Goal: Information Seeking & Learning: Learn about a topic

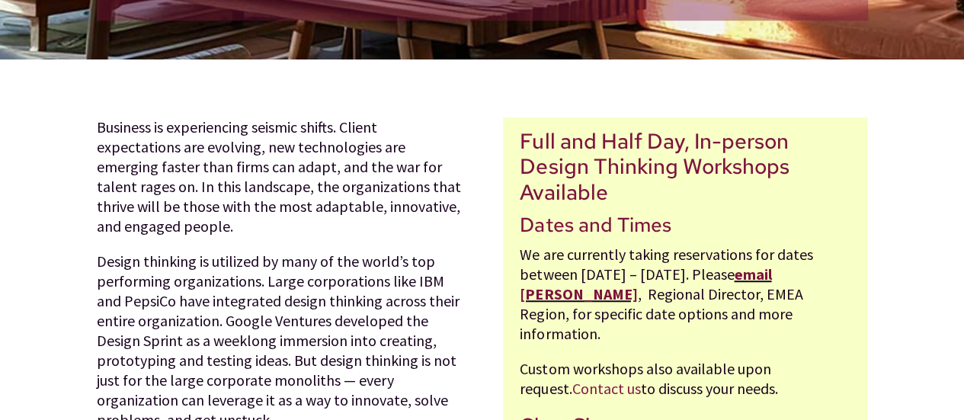
scroll to position [457, 0]
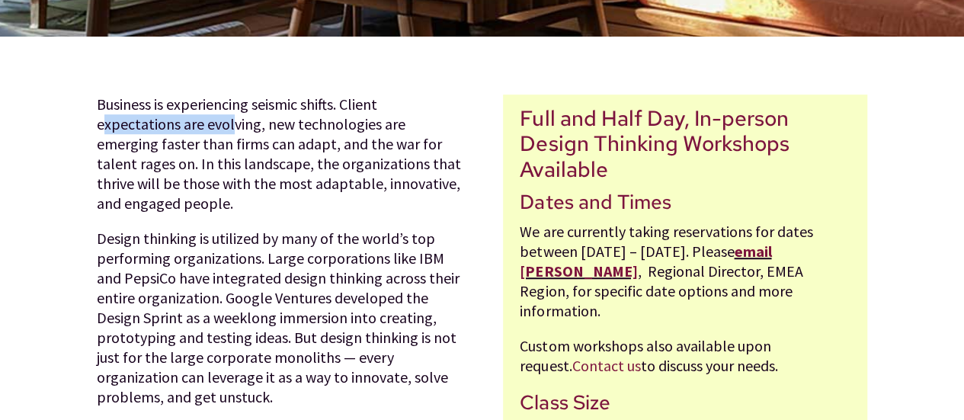
drag, startPoint x: 101, startPoint y: 124, endPoint x: 231, endPoint y: 116, distance: 130.6
click at [231, 116] on p "Business is experiencing seismic shifts. Client expectations are evolving, new …" at bounding box center [279, 162] width 364 height 134
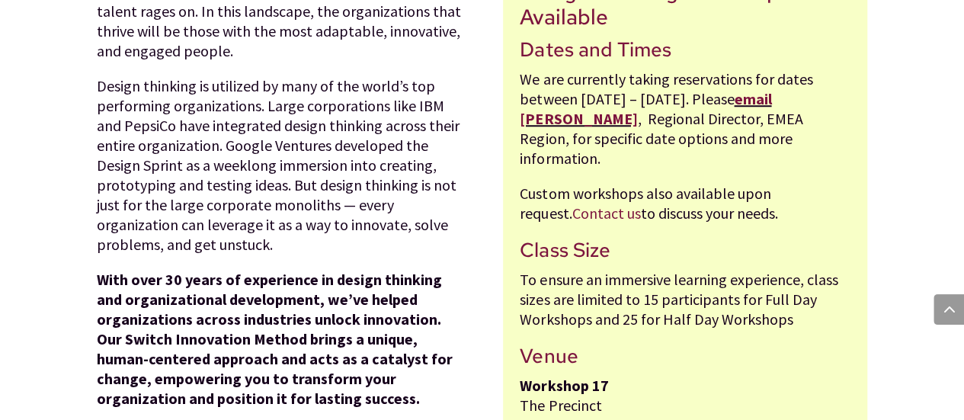
scroll to position [686, 0]
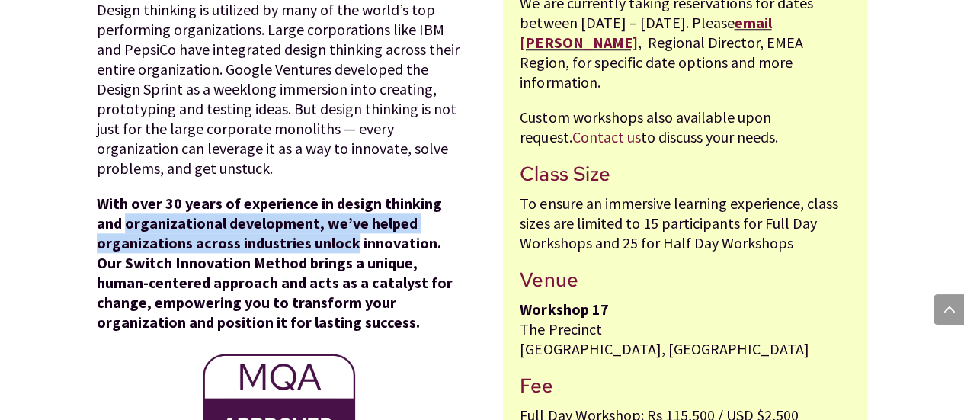
drag, startPoint x: 125, startPoint y: 232, endPoint x: 354, endPoint y: 245, distance: 229.0
click at [354, 245] on strong "With over 30 years of experience in design thinking and organizational developm…" at bounding box center [275, 263] width 356 height 138
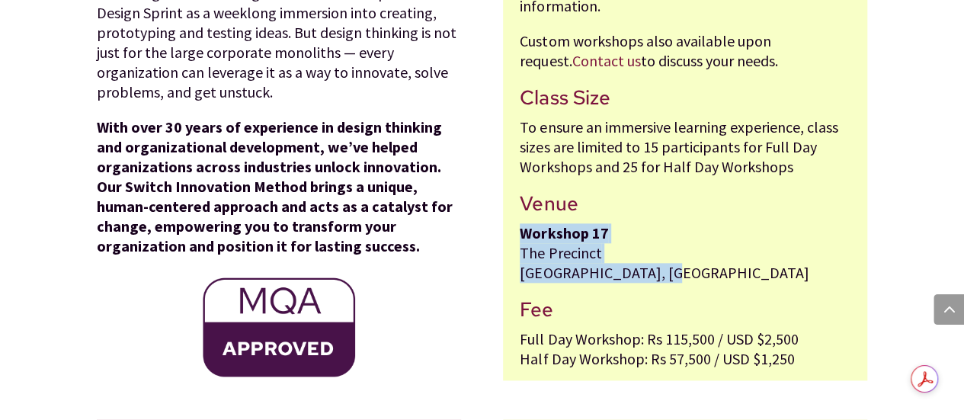
drag, startPoint x: 522, startPoint y: 237, endPoint x: 658, endPoint y: 282, distance: 142.9
click at [658, 282] on p "Workshop 17 The Precinct Grand Baie, Mauritius" at bounding box center [685, 260] width 331 height 75
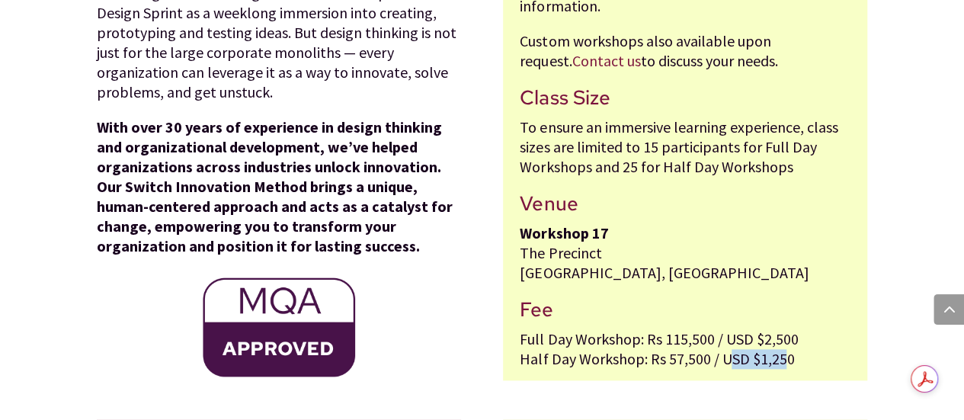
drag, startPoint x: 786, startPoint y: 364, endPoint x: 723, endPoint y: 364, distance: 63.3
click at [723, 364] on p "Full Day Workshop: Rs 115,500 / USD $2,500 Half Day Workshop: Rs 57,500 / USD $…" at bounding box center [685, 349] width 331 height 40
drag, startPoint x: 723, startPoint y: 364, endPoint x: 809, endPoint y: 365, distance: 86.9
click at [809, 365] on p "Full Day Workshop: Rs 115,500 / USD $2,500 Half Day Workshop: Rs 57,500 / USD $…" at bounding box center [685, 349] width 331 height 40
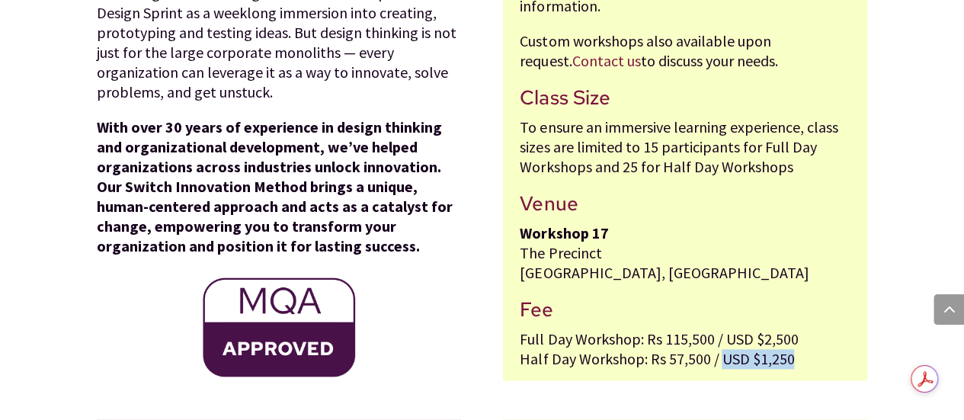
copy p "USD $1,250"
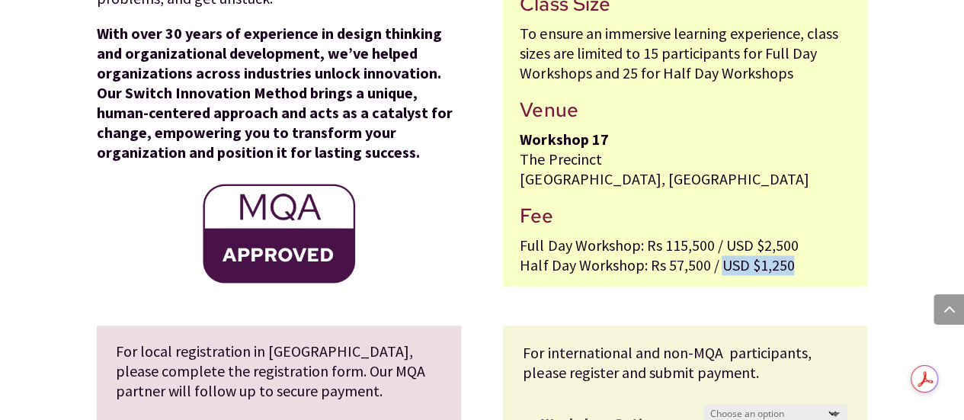
scroll to position [991, 0]
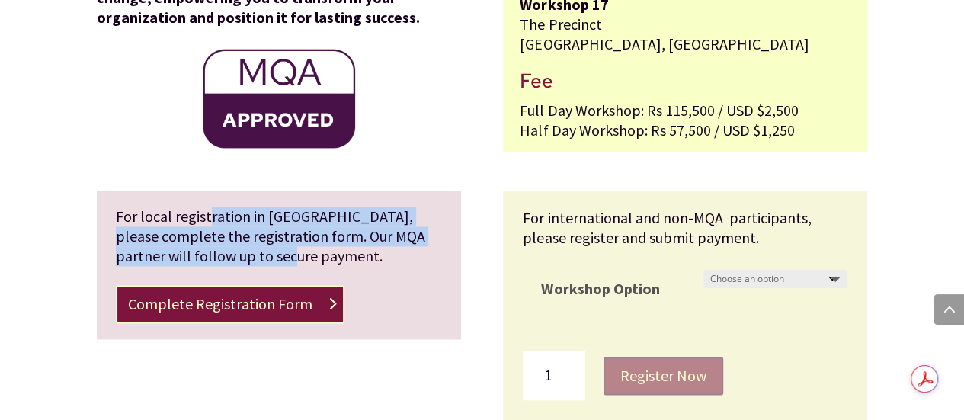
drag, startPoint x: 209, startPoint y: 225, endPoint x: 230, endPoint y: 250, distance: 33.0
click at [230, 250] on p "For local registration in Mauritius, please complete the registration form. Our…" at bounding box center [279, 236] width 326 height 59
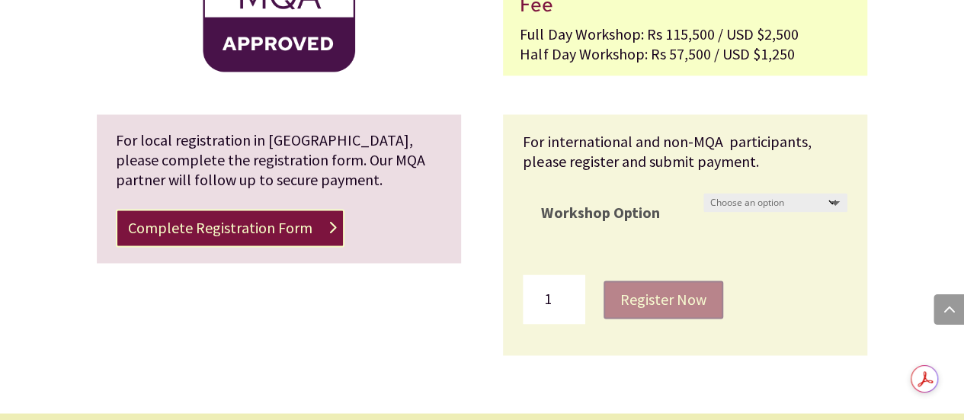
click at [113, 139] on div "For local registration in Mauritius, please complete the registration form. Our…" at bounding box center [279, 188] width 364 height 149
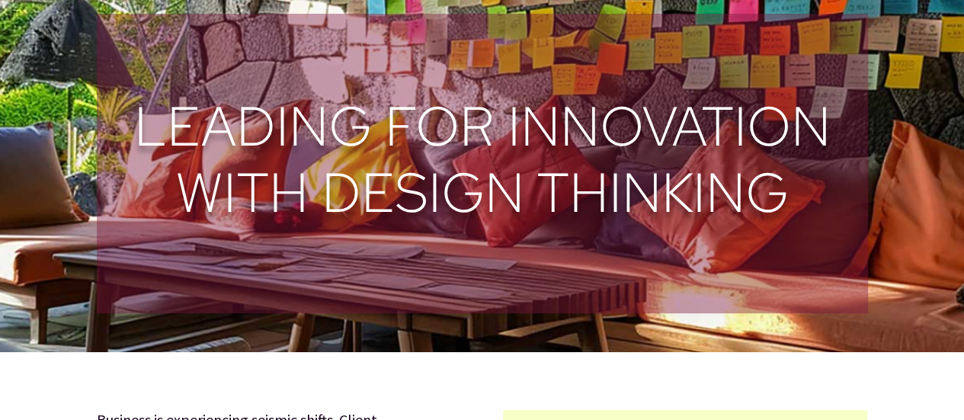
scroll to position [0, 0]
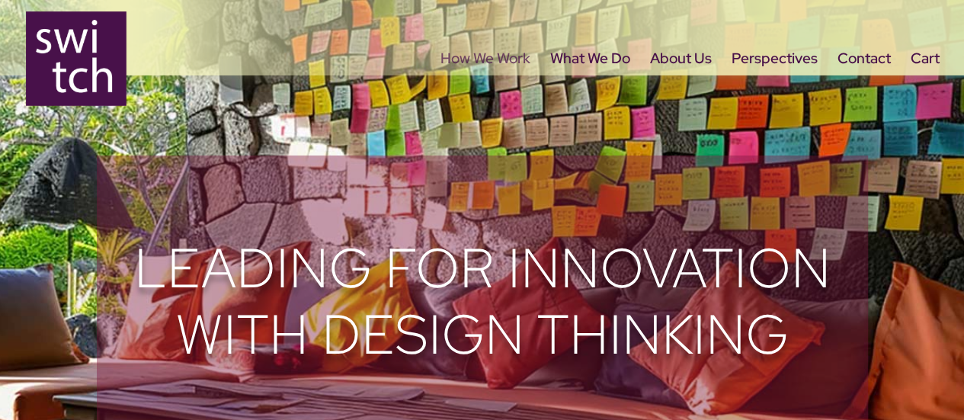
click at [504, 59] on link "How We Work" at bounding box center [486, 85] width 90 height 64
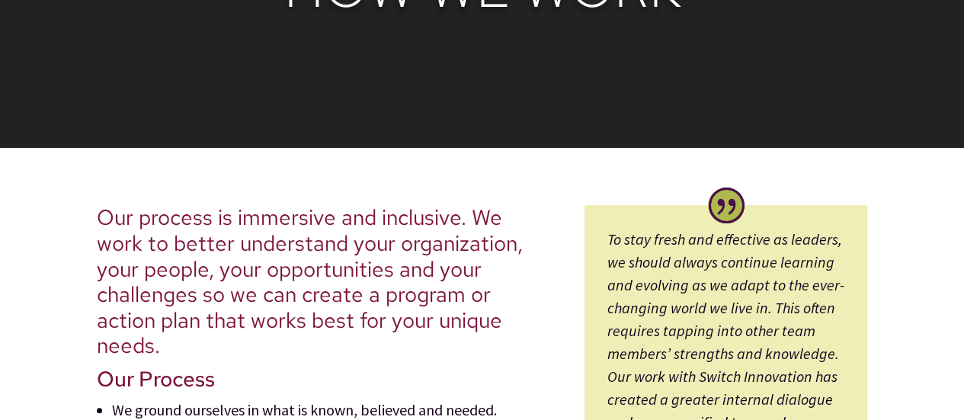
scroll to position [457, 0]
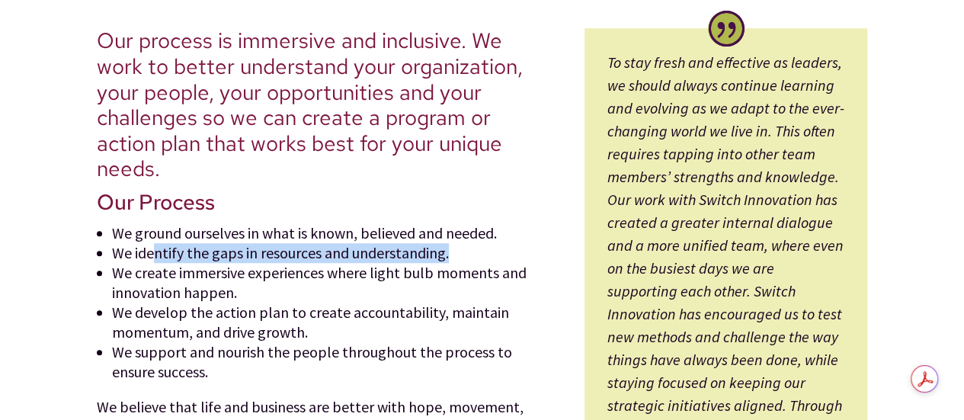
drag, startPoint x: 154, startPoint y: 252, endPoint x: 498, endPoint y: 251, distance: 344.5
click at [498, 251] on li "We identify the gaps in resources and understanding." at bounding box center [327, 253] width 431 height 20
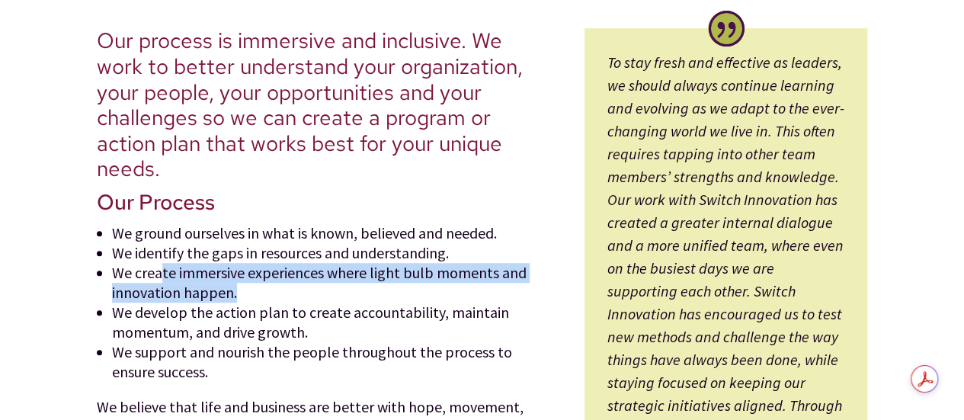
drag, startPoint x: 160, startPoint y: 275, endPoint x: 258, endPoint y: 283, distance: 97.9
click at [258, 283] on li "We create immersive experiences where light bulb moments and innovation happen." at bounding box center [327, 283] width 431 height 40
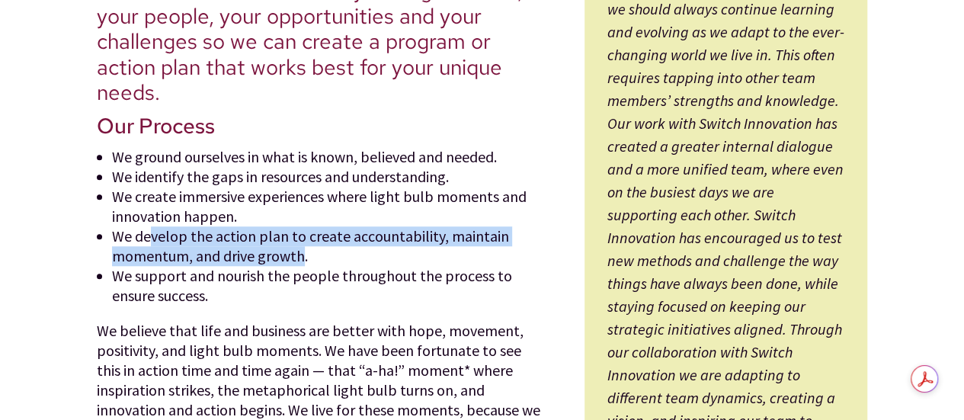
drag, startPoint x: 152, startPoint y: 239, endPoint x: 299, endPoint y: 251, distance: 146.8
click at [299, 251] on li "We develop the action plan to create accountability, maintain momentum, and dri…" at bounding box center [327, 246] width 431 height 40
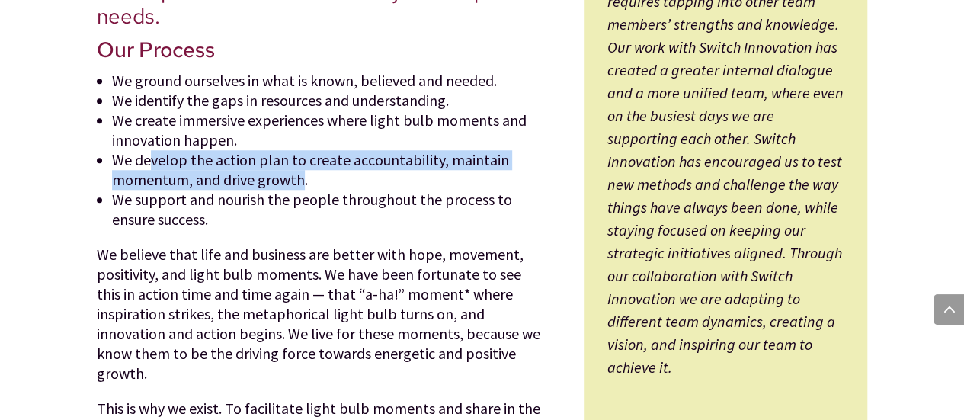
scroll to position [686, 0]
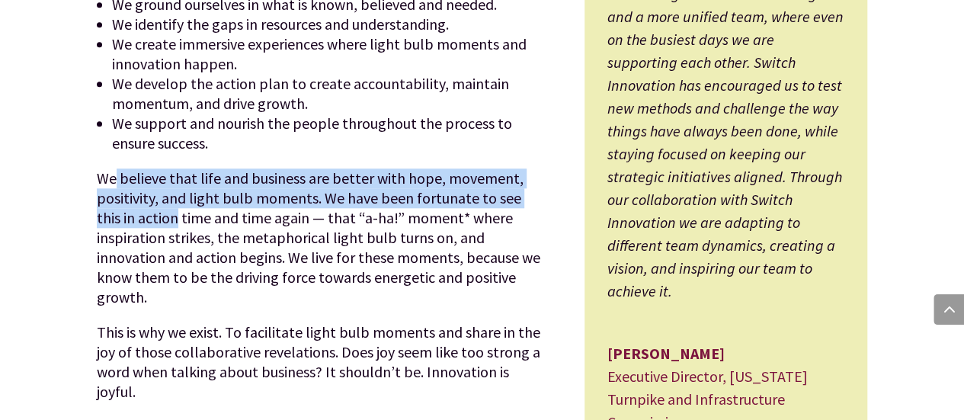
drag, startPoint x: 115, startPoint y: 185, endPoint x: 152, endPoint y: 214, distance: 47.3
click at [152, 214] on p "We believe that life and business are better with hope, movement, positivity, a…" at bounding box center [320, 245] width 446 height 154
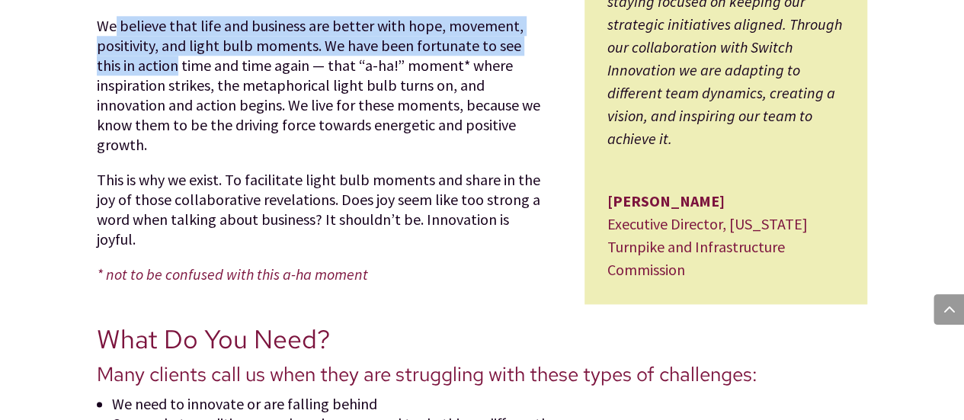
scroll to position [915, 0]
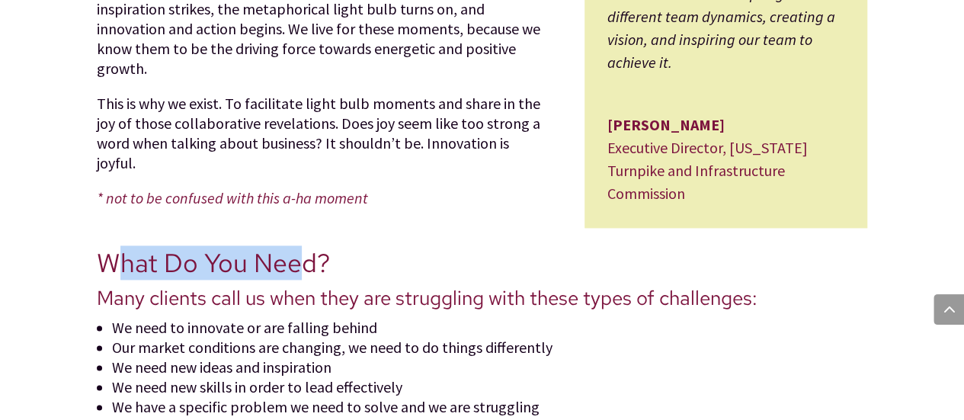
drag, startPoint x: 110, startPoint y: 251, endPoint x: 294, endPoint y: 238, distance: 184.9
click at [294, 245] on span "What Do You Need?" at bounding box center [213, 262] width 233 height 34
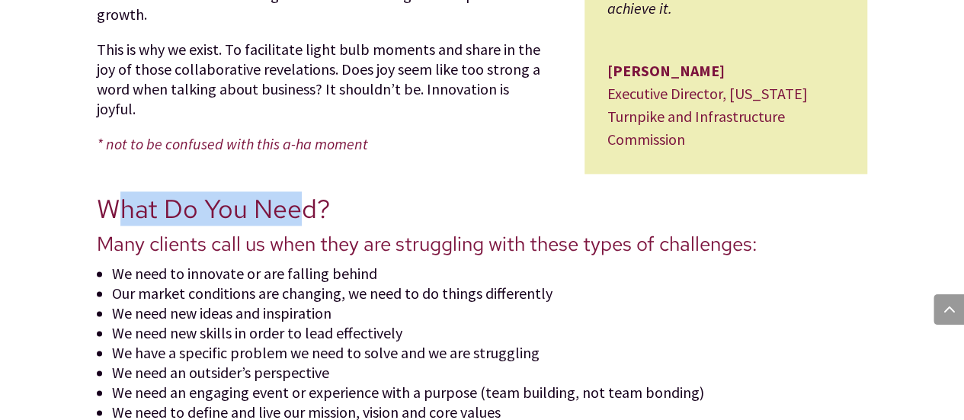
scroll to position [991, 0]
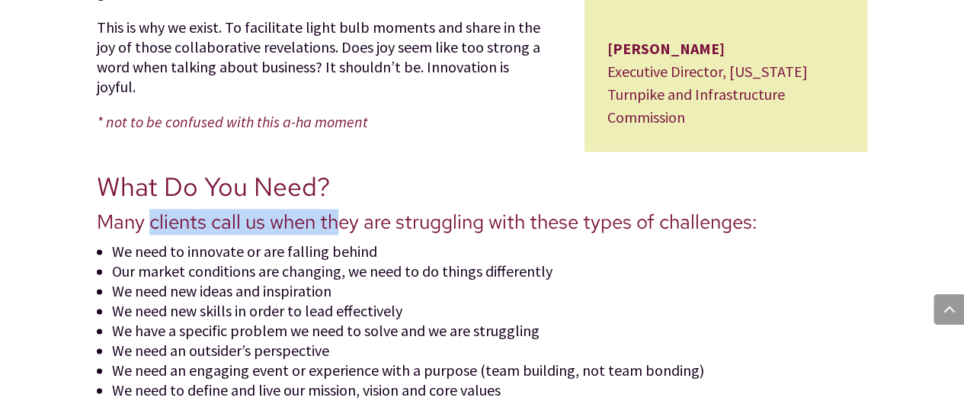
drag, startPoint x: 150, startPoint y: 207, endPoint x: 344, endPoint y: 207, distance: 193.6
click at [344, 209] on span "Many clients call us when they are struggling with these types of challenges:" at bounding box center [427, 222] width 661 height 26
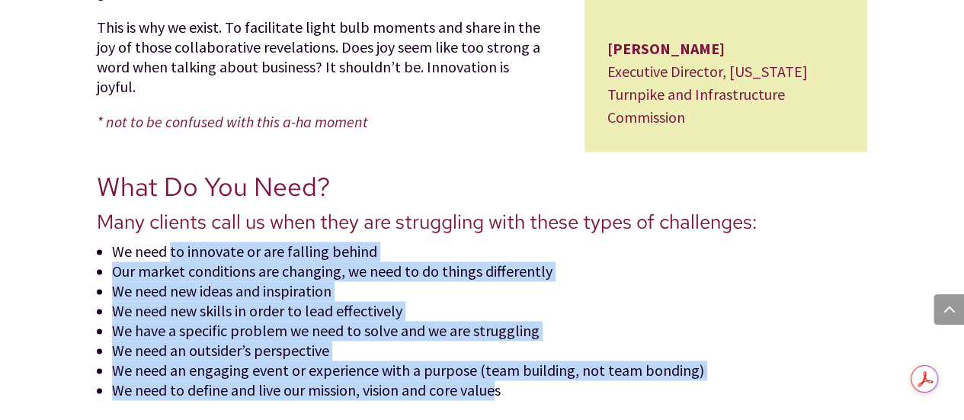
drag, startPoint x: 168, startPoint y: 234, endPoint x: 497, endPoint y: 378, distance: 359.4
click at [497, 378] on ul "We need to innovate or are falling behind Our market conditions are changing, w…" at bounding box center [482, 329] width 771 height 174
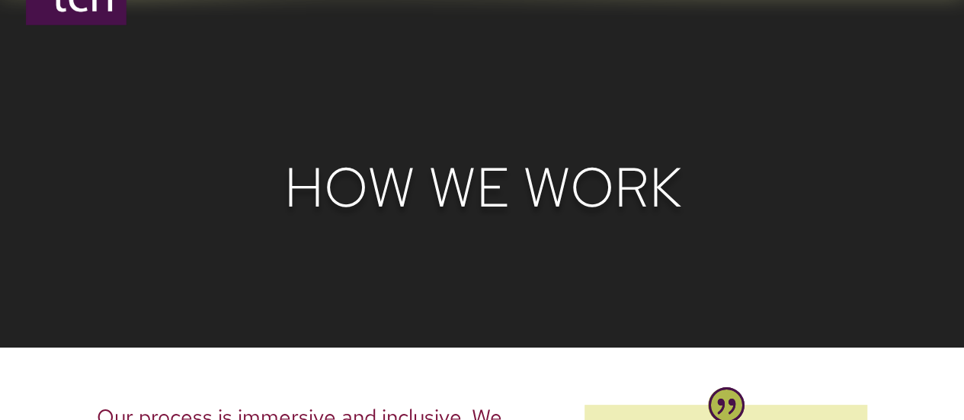
scroll to position [0, 0]
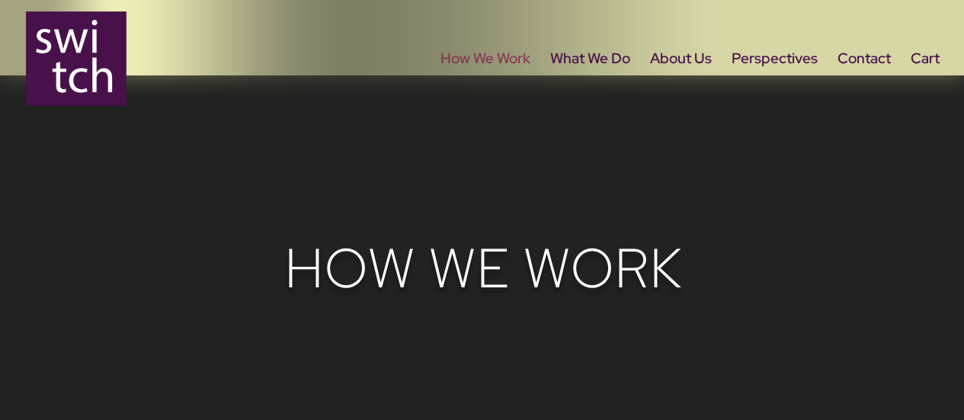
click at [446, 59] on link "How We Work" at bounding box center [486, 85] width 90 height 64
click at [557, 61] on link "What We Do" at bounding box center [590, 85] width 80 height 64
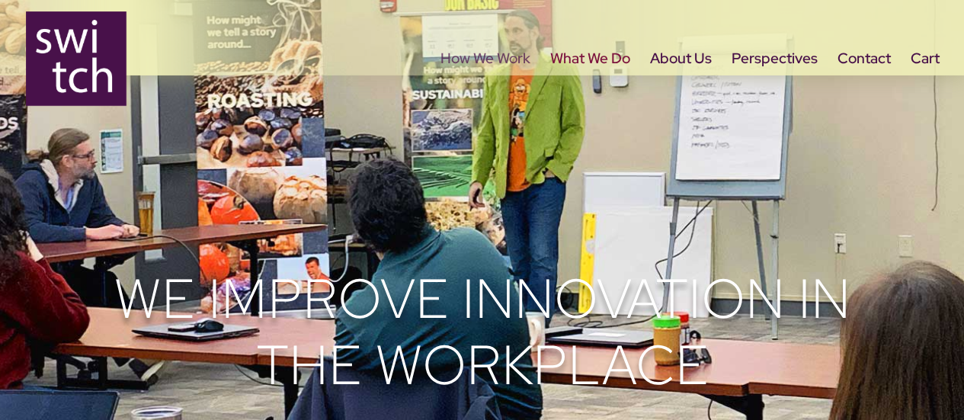
click at [502, 53] on link "How We Work" at bounding box center [486, 85] width 90 height 64
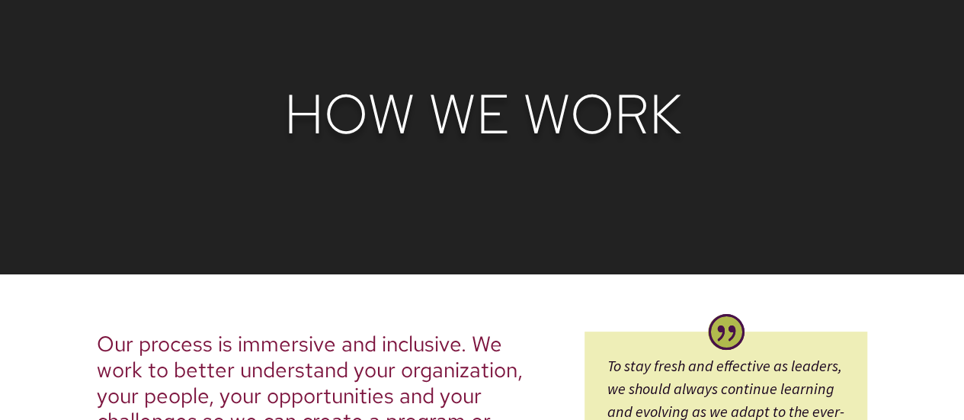
scroll to position [381, 0]
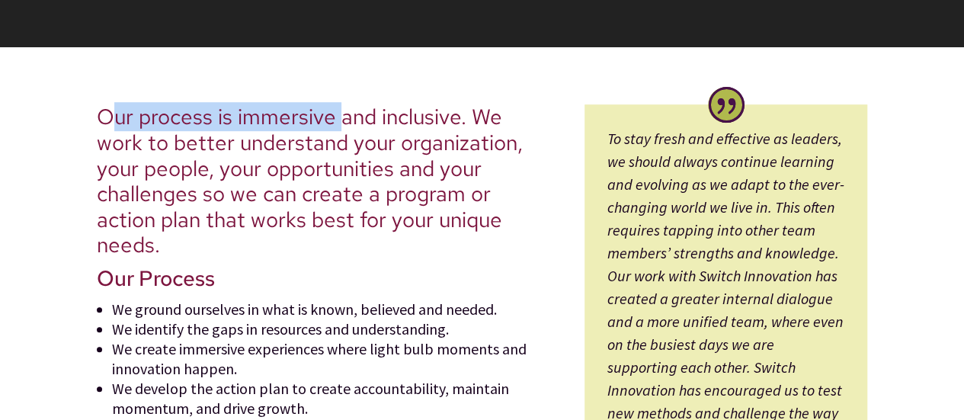
drag, startPoint x: 110, startPoint y: 127, endPoint x: 338, endPoint y: 128, distance: 227.9
click at [338, 128] on span "Our process is immersive and inclusive. We work to better understand your organ…" at bounding box center [310, 180] width 426 height 157
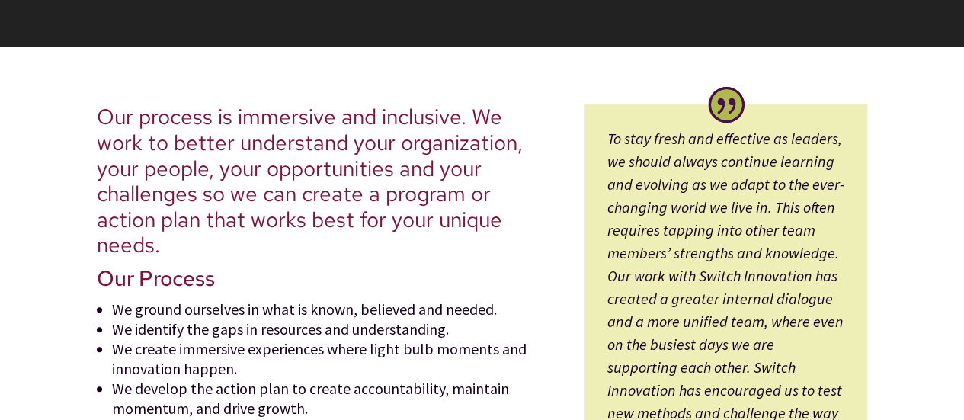
click at [351, 126] on span "Our process is immersive and inclusive. We work to better understand your organ…" at bounding box center [310, 180] width 426 height 157
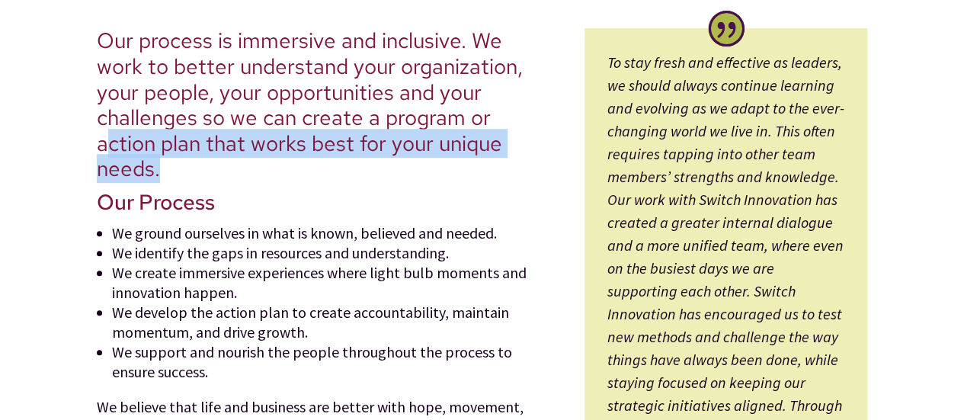
drag, startPoint x: 105, startPoint y: 143, endPoint x: 207, endPoint y: 162, distance: 104.0
click at [207, 162] on h2 "Our process is immersive and inclusive. We work to better understand your organ…" at bounding box center [320, 109] width 446 height 162
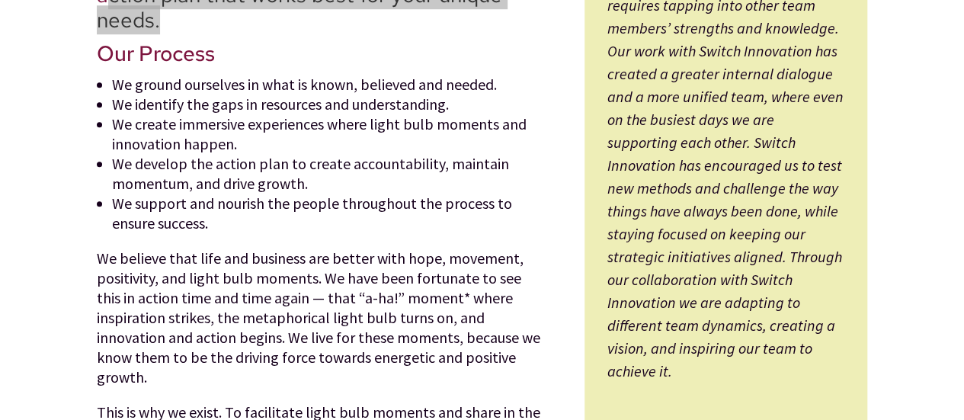
scroll to position [610, 0]
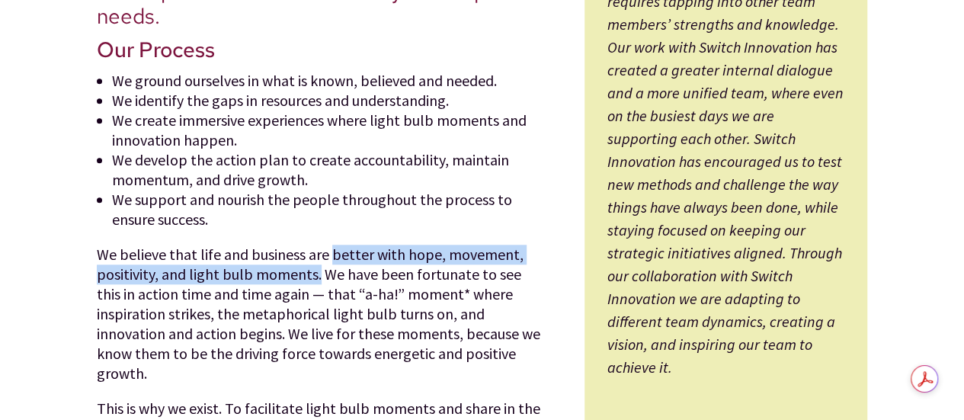
drag, startPoint x: 329, startPoint y: 256, endPoint x: 317, endPoint y: 275, distance: 22.2
click at [317, 275] on p "We believe that life and business are better with hope, movement, positivity, a…" at bounding box center [320, 322] width 446 height 154
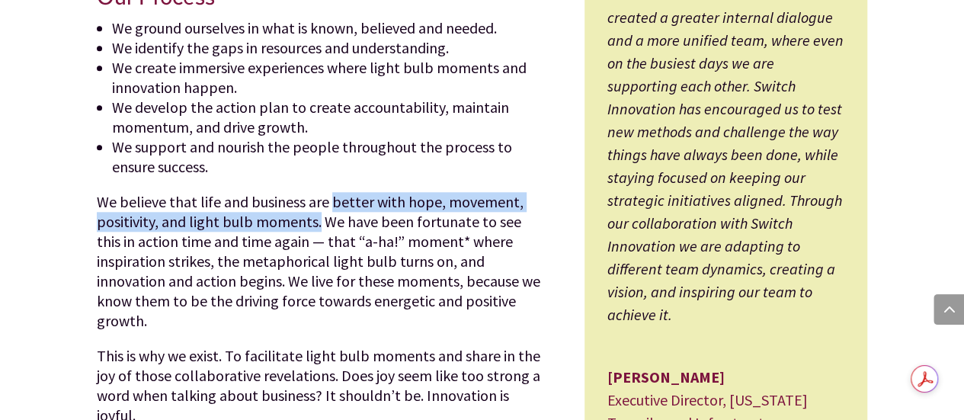
scroll to position [686, 0]
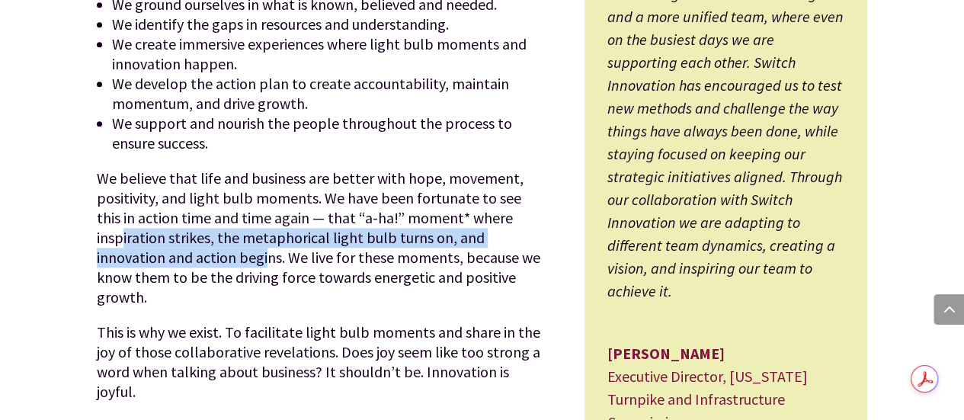
drag, startPoint x: 122, startPoint y: 242, endPoint x: 265, endPoint y: 253, distance: 143.7
click at [265, 253] on p "We believe that life and business are better with hope, movement, positivity, a…" at bounding box center [320, 245] width 446 height 154
drag, startPoint x: 288, startPoint y: 260, endPoint x: 98, endPoint y: 245, distance: 191.2
click at [98, 245] on p "We believe that life and business are better with hope, movement, positivity, a…" at bounding box center [320, 245] width 446 height 154
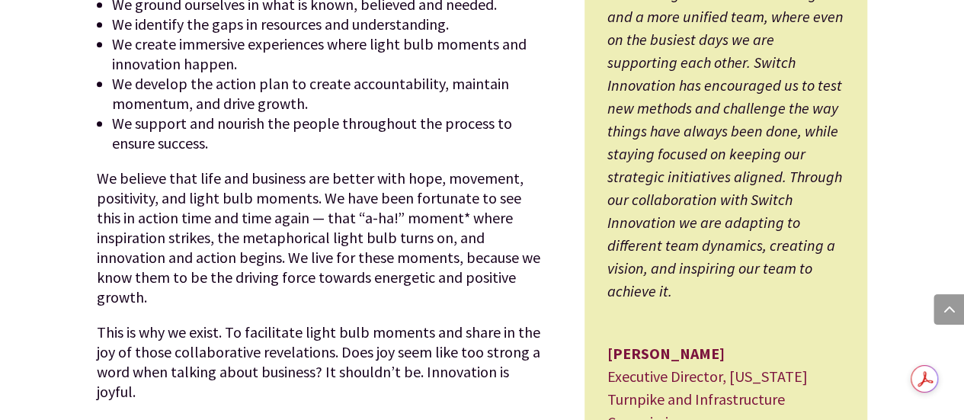
click at [101, 277] on p "We believe that life and business are better with hope, movement, positivity, a…" at bounding box center [320, 245] width 446 height 154
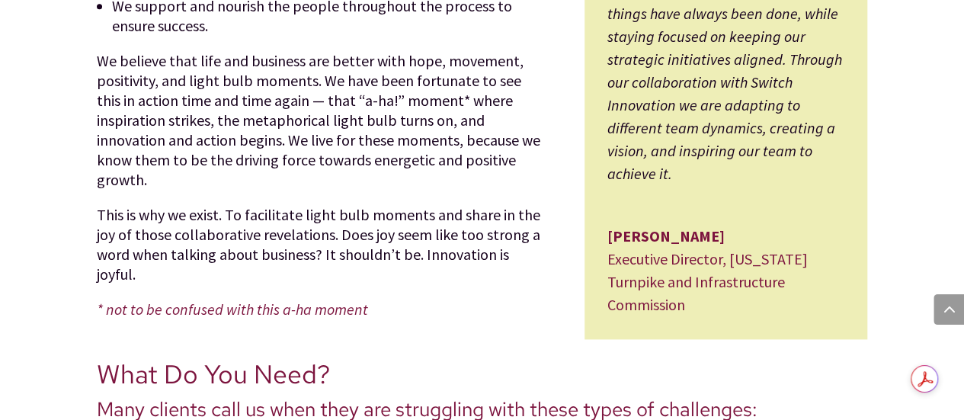
scroll to position [838, 0]
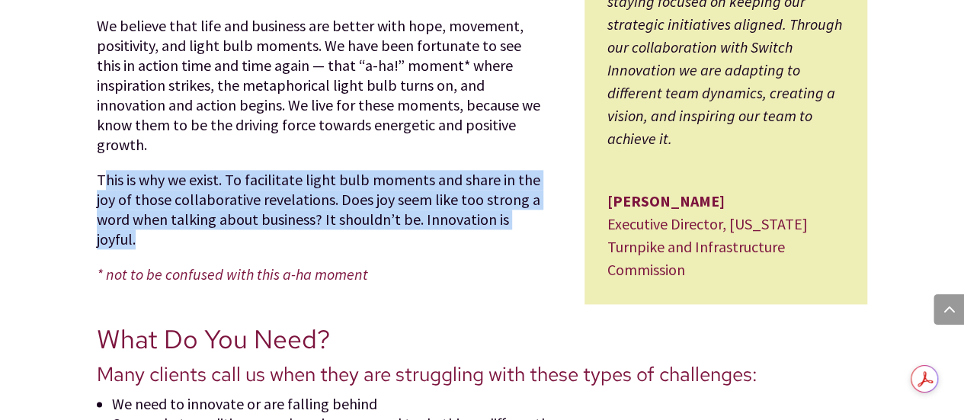
drag, startPoint x: 102, startPoint y: 181, endPoint x: 205, endPoint y: 236, distance: 116.6
click at [205, 236] on p "This is why we exist. To facilitate light bulb moments and share in the joy of …" at bounding box center [320, 217] width 446 height 95
click at [370, 216] on p "This is why we exist. To facilitate light bulb moments and share in the joy of …" at bounding box center [320, 217] width 446 height 95
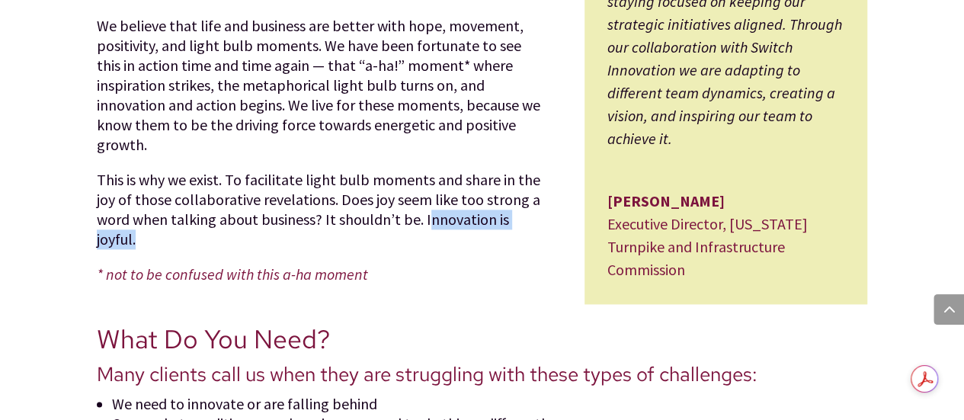
drag, startPoint x: 151, startPoint y: 239, endPoint x: 424, endPoint y: 220, distance: 273.5
click at [424, 220] on p "This is why we exist. To facilitate light bulb moments and share in the joy of …" at bounding box center [320, 217] width 446 height 95
click at [383, 277] on p "* not to be confused with this a-ha moment" at bounding box center [320, 274] width 446 height 20
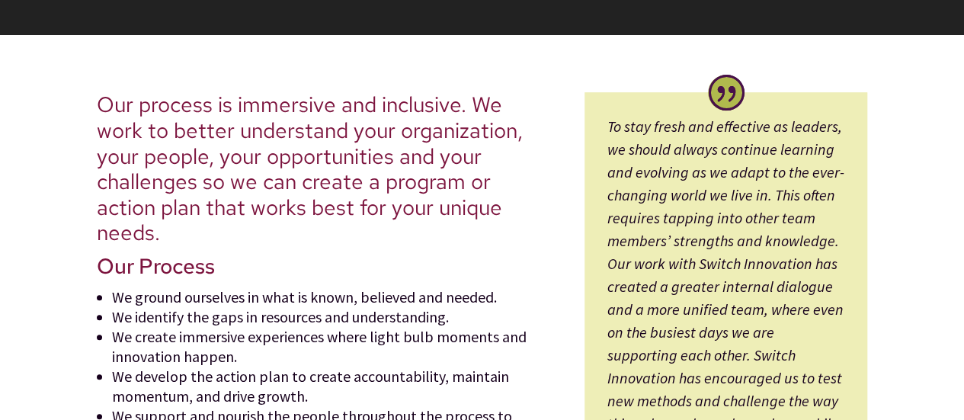
scroll to position [381, 0]
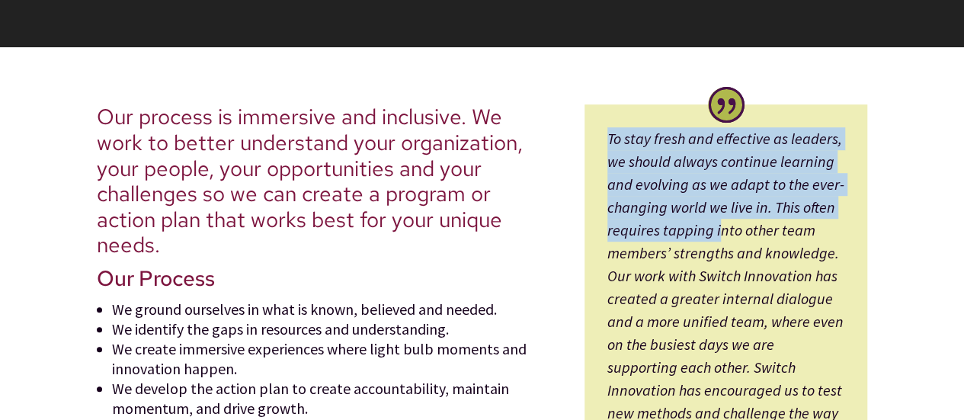
drag, startPoint x: 610, startPoint y: 136, endPoint x: 716, endPoint y: 229, distance: 142.0
click at [716, 229] on em "To stay fresh and effective as leaders, we should always continue learning and …" at bounding box center [725, 367] width 237 height 476
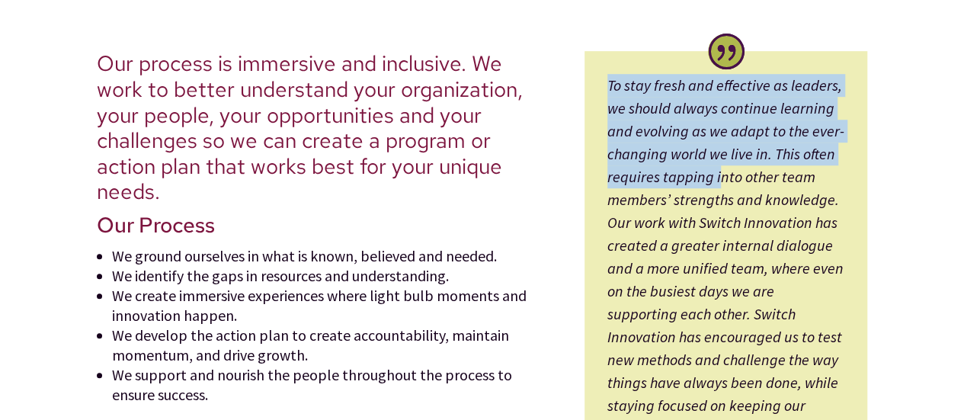
scroll to position [457, 0]
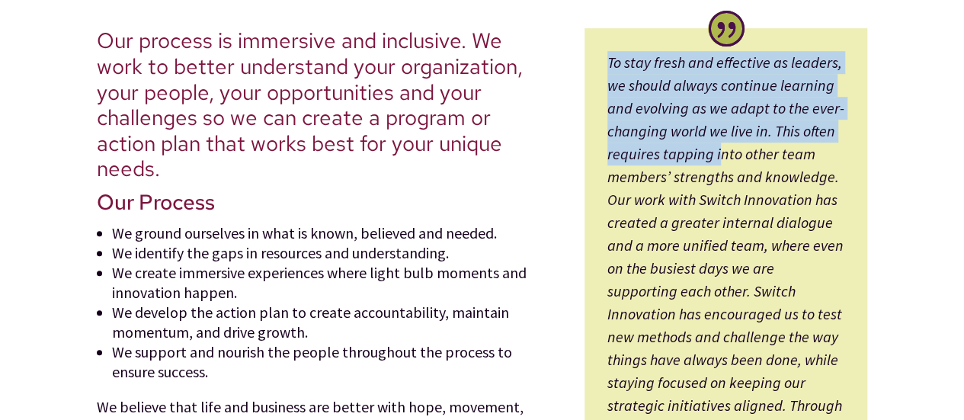
click at [720, 162] on em "To stay fresh and effective as leaders, we should always continue learning and …" at bounding box center [725, 291] width 237 height 476
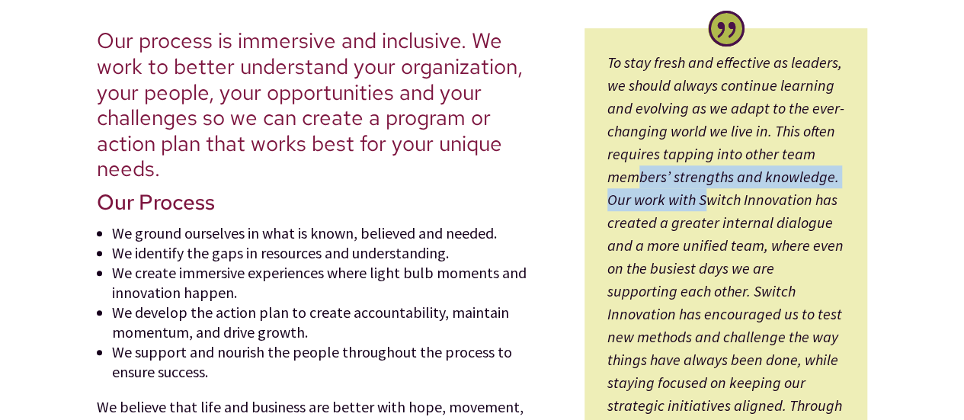
drag, startPoint x: 638, startPoint y: 173, endPoint x: 703, endPoint y: 204, distance: 71.6
click at [703, 204] on em "To stay fresh and effective as leaders, we should always continue learning and …" at bounding box center [725, 291] width 237 height 476
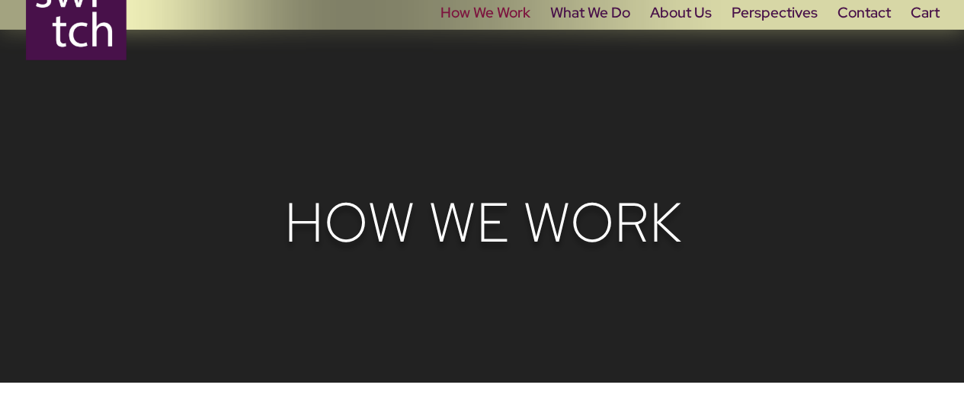
scroll to position [0, 0]
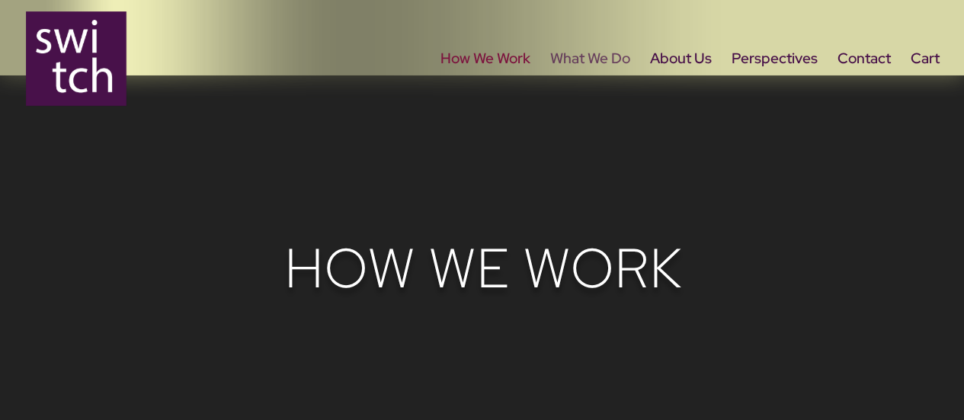
click at [591, 53] on link "What We Do" at bounding box center [590, 85] width 80 height 64
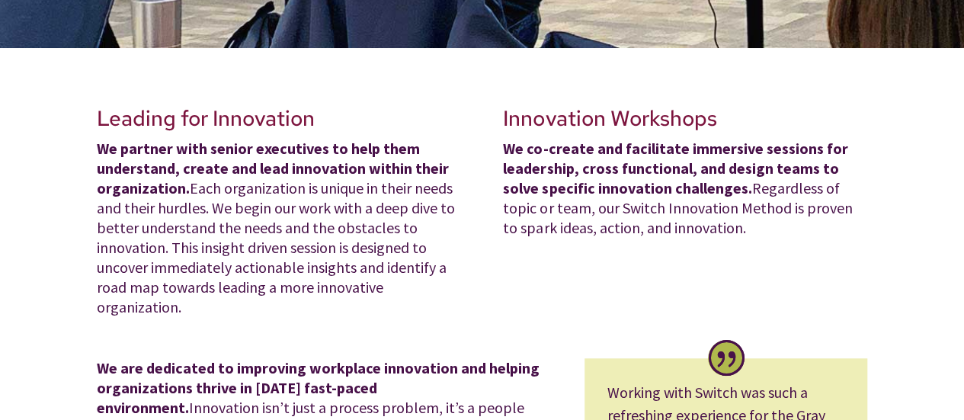
scroll to position [381, 0]
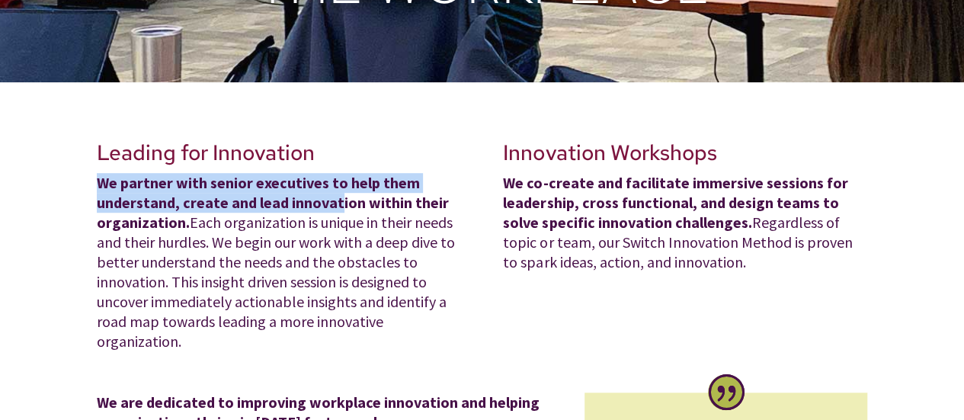
drag, startPoint x: 100, startPoint y: 181, endPoint x: 338, endPoint y: 210, distance: 240.3
click at [338, 210] on strong "We partner with senior executives to help them understand, create and lead inno…" at bounding box center [273, 202] width 352 height 59
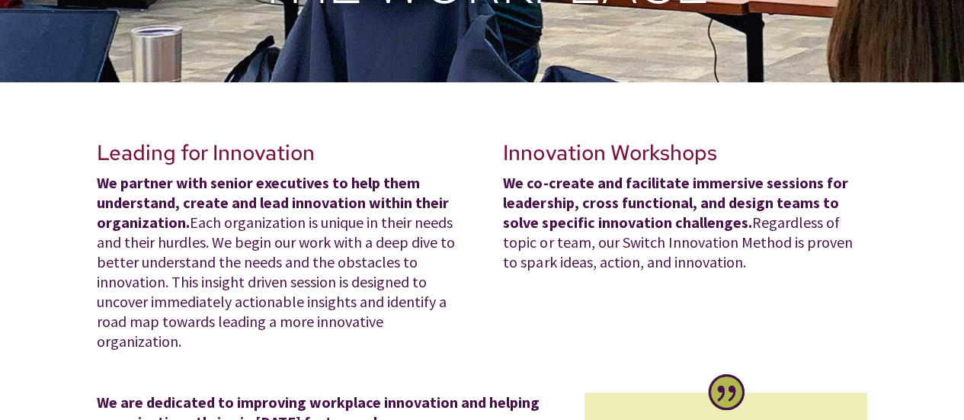
click at [287, 222] on p "We partner with senior executives to help them understand, create and lead inno…" at bounding box center [279, 262] width 364 height 178
drag, startPoint x: 139, startPoint y: 241, endPoint x: 192, endPoint y: 249, distance: 54.0
click at [192, 249] on p "We partner with senior executives to help them understand, create and lead inno…" at bounding box center [279, 262] width 364 height 178
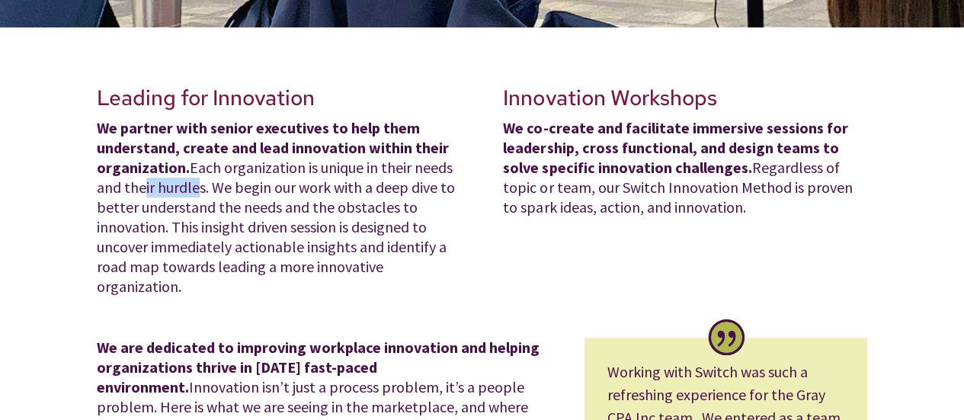
scroll to position [457, 0]
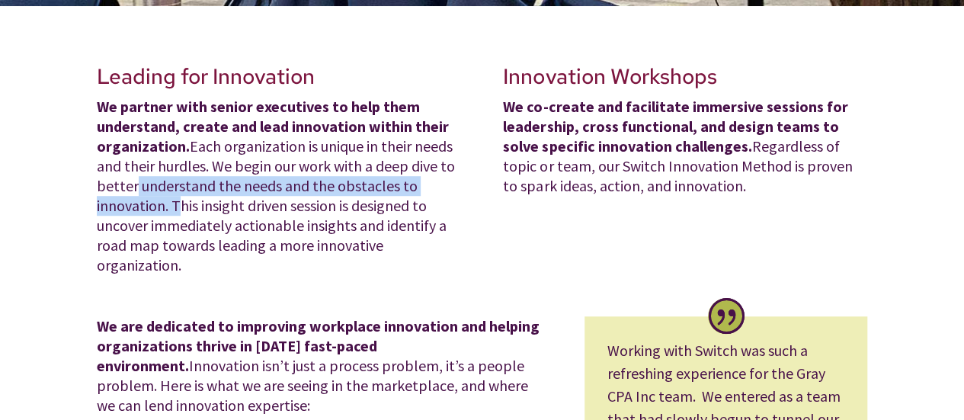
drag, startPoint x: 126, startPoint y: 192, endPoint x: 172, endPoint y: 210, distance: 50.0
click at [172, 210] on p "We partner with senior executives to help them understand, create and lead inno…" at bounding box center [279, 186] width 364 height 178
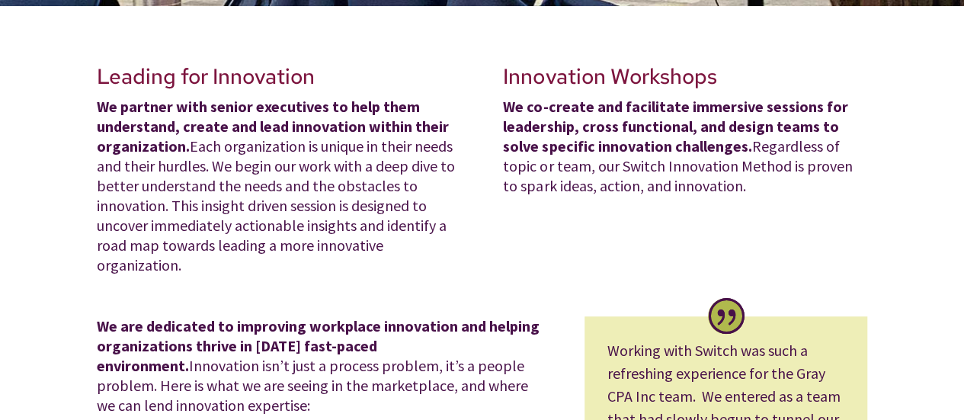
click at [430, 208] on p "We partner with senior executives to help them understand, create and lead inno…" at bounding box center [279, 186] width 364 height 178
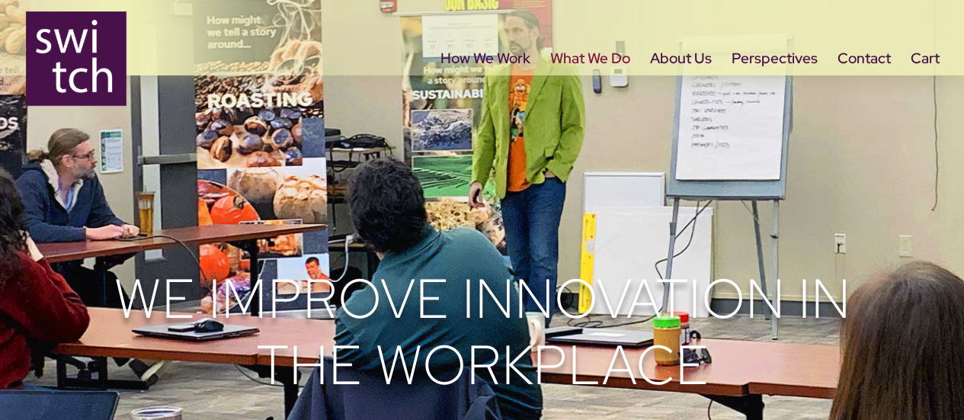
scroll to position [1, 0]
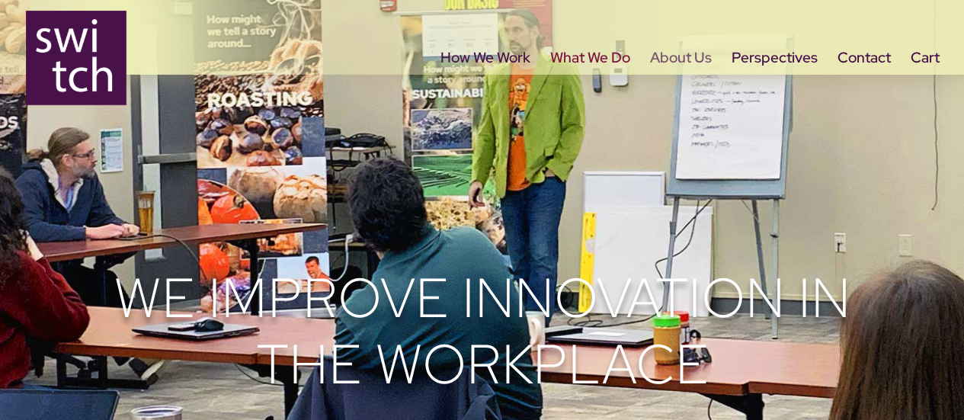
click at [691, 53] on link "About Us" at bounding box center [681, 85] width 62 height 64
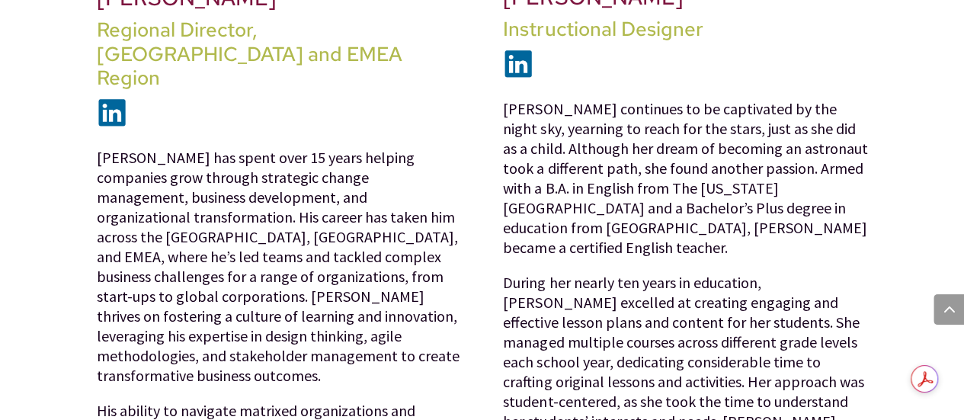
scroll to position [2194, 0]
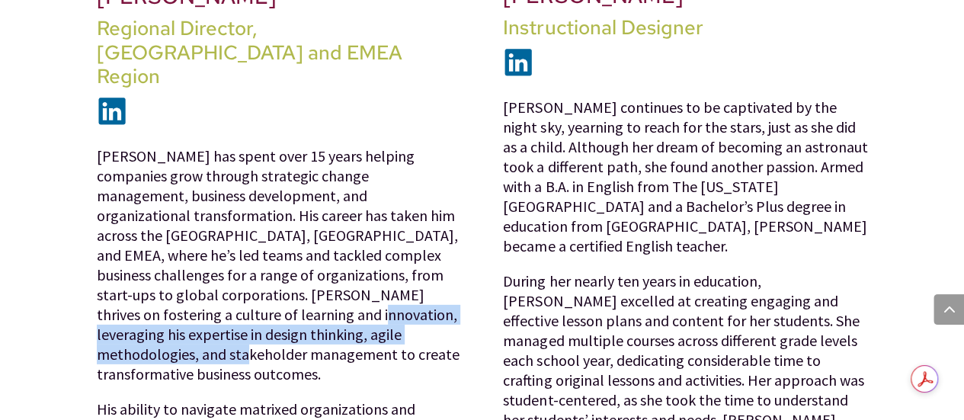
drag, startPoint x: 94, startPoint y: 236, endPoint x: 305, endPoint y: 243, distance: 211.3
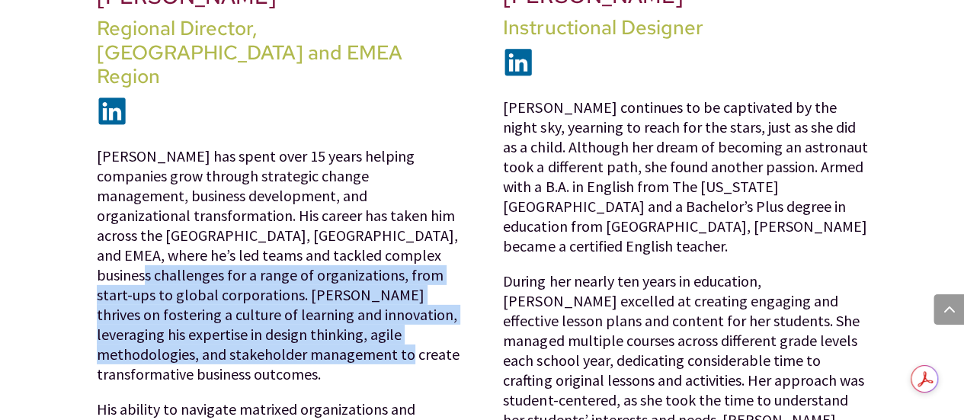
drag, startPoint x: 153, startPoint y: 277, endPoint x: 229, endPoint y: 187, distance: 117.4
click at [260, 179] on span "David Somoo has spent over 15 years helping companies grow through strategic ch…" at bounding box center [278, 264] width 363 height 237
click at [229, 187] on span "David Somoo has spent over 15 years helping companies grow through strategic ch…" at bounding box center [278, 264] width 363 height 237
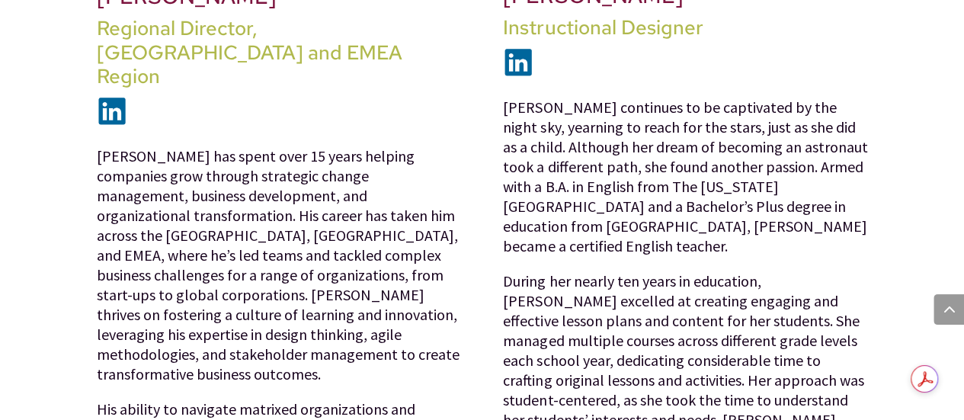
click at [199, 268] on p "David Somoo has spent over 15 years helping companies grow through strategic ch…" at bounding box center [279, 272] width 364 height 253
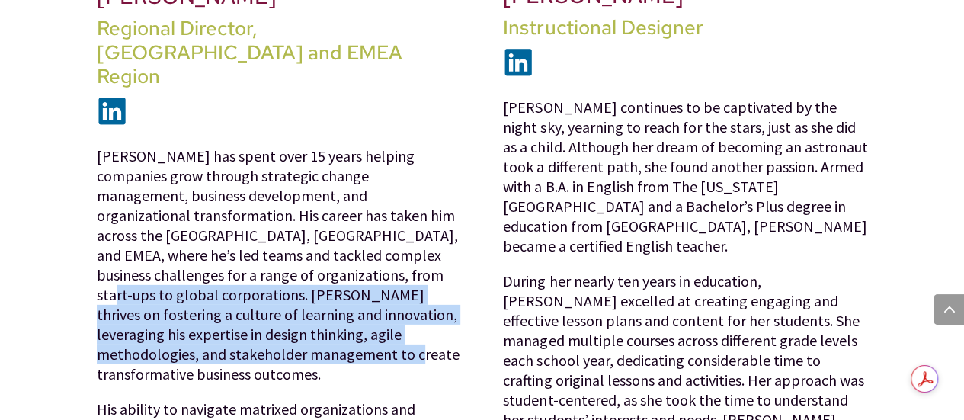
drag, startPoint x: 230, startPoint y: 189, endPoint x: 239, endPoint y: 265, distance: 76.8
click at [239, 265] on p "David Somoo has spent over 15 years helping companies grow through strategic ch…" at bounding box center [279, 272] width 364 height 253
copy span "David thrives on fostering a culture of learning and innovation, leveraging his…"
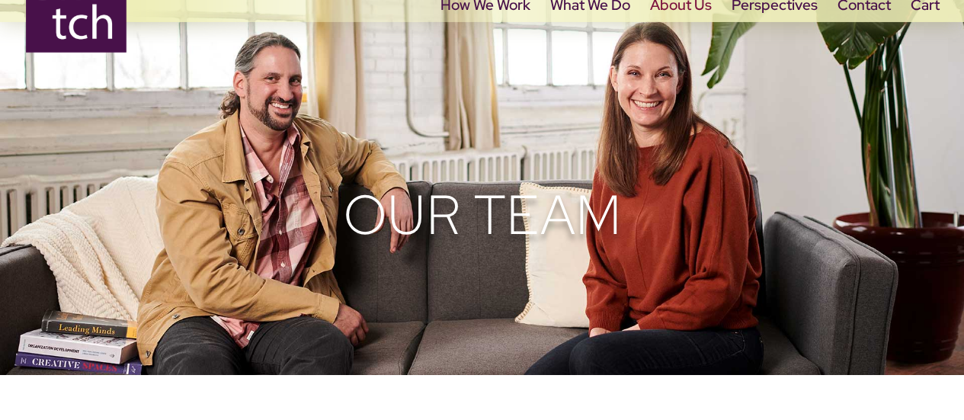
scroll to position [0, 0]
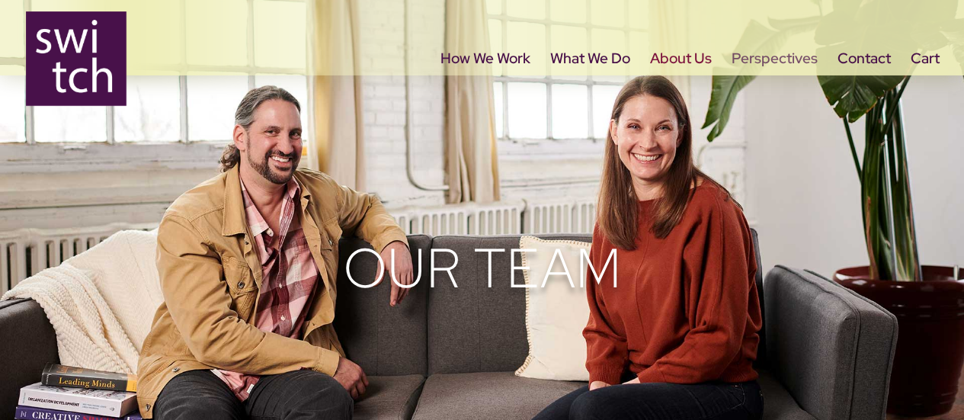
click at [763, 53] on link "Perspectives" at bounding box center [775, 85] width 86 height 64
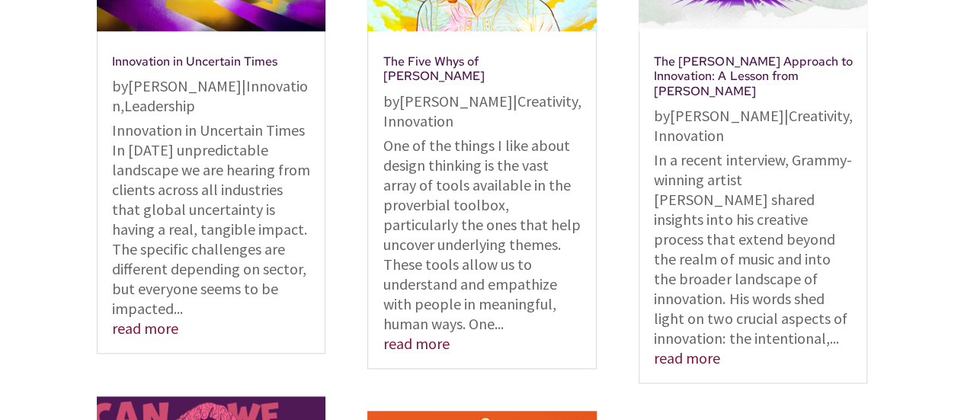
scroll to position [610, 0]
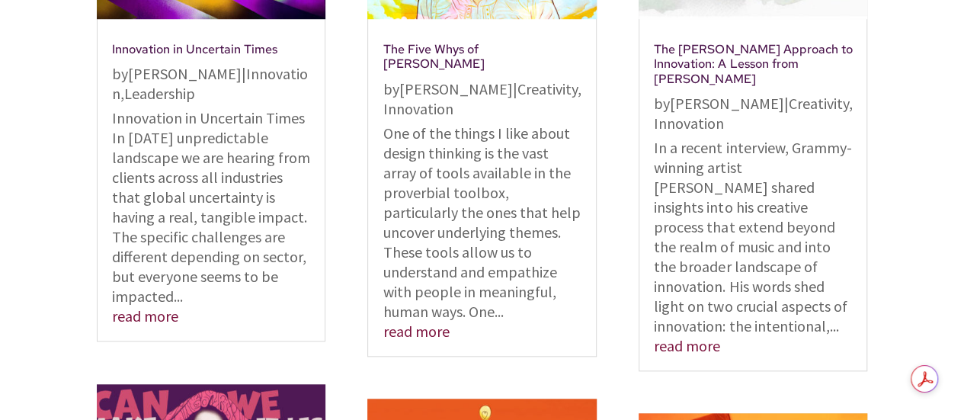
click at [151, 320] on link "read more" at bounding box center [145, 315] width 66 height 19
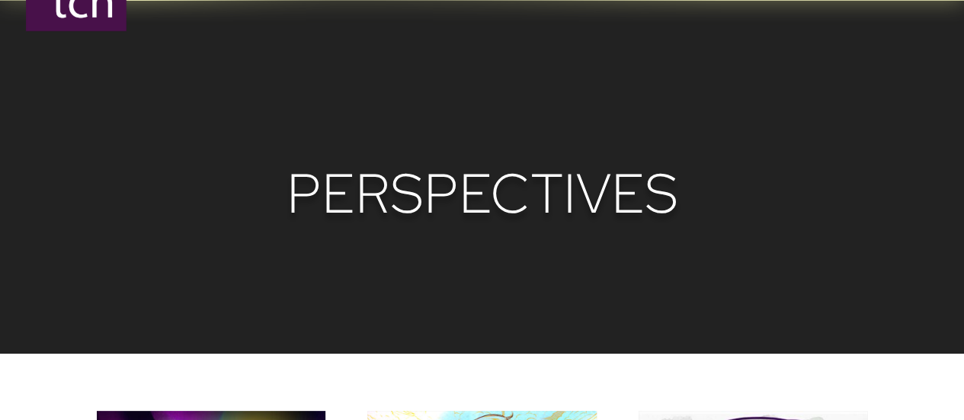
scroll to position [0, 0]
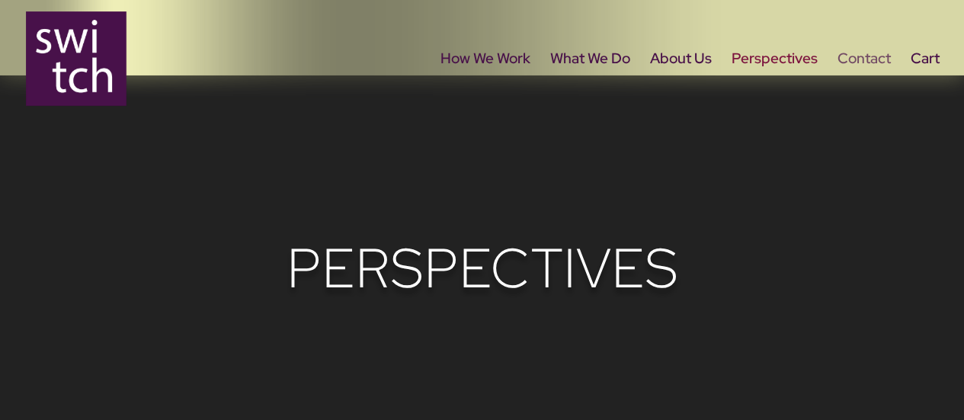
click at [858, 62] on link "Contact" at bounding box center [864, 85] width 53 height 64
